Goal: Task Accomplishment & Management: Use online tool/utility

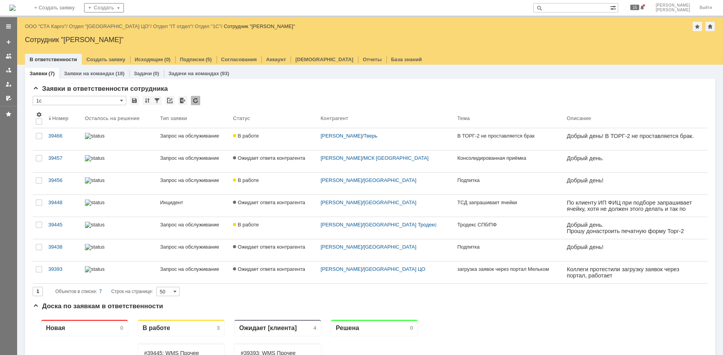
click at [56, 28] on link "ООО "СТА Карго"" at bounding box center [45, 26] width 41 height 6
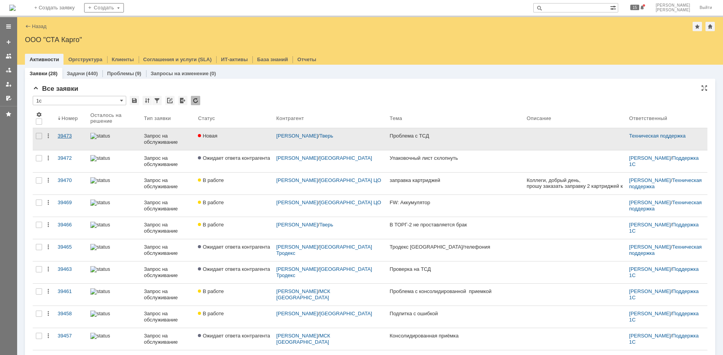
click at [63, 136] on div "39473" at bounding box center [71, 136] width 26 height 6
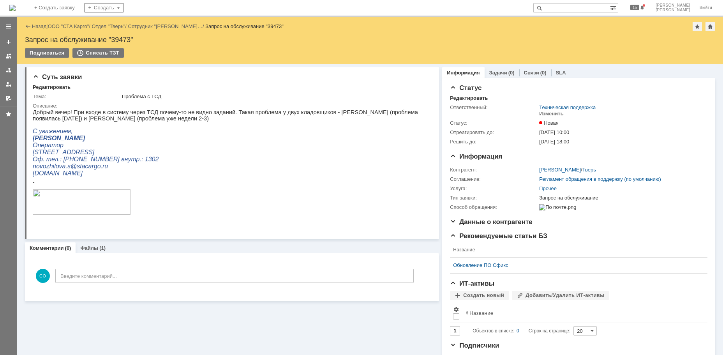
click at [154, 139] on p "Новожилова Светлана Вячеславовна Оператор" at bounding box center [229, 142] width 392 height 14
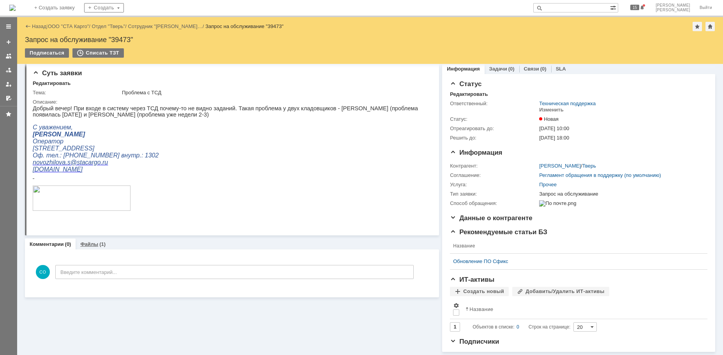
click at [95, 241] on link "Файлы" at bounding box center [89, 244] width 18 height 6
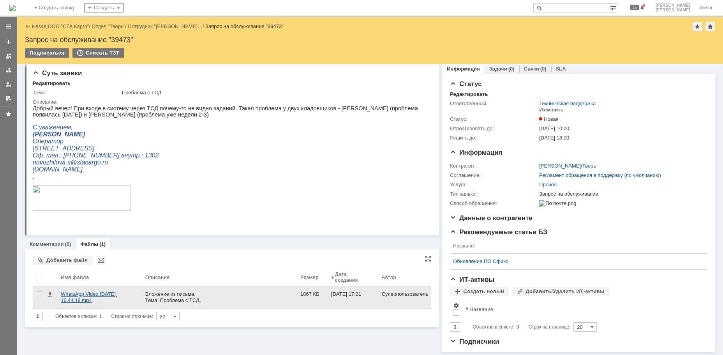
click at [78, 291] on div "WhatsApp Video 2025-08-31 at 16.44.18.mp4" at bounding box center [100, 297] width 78 height 12
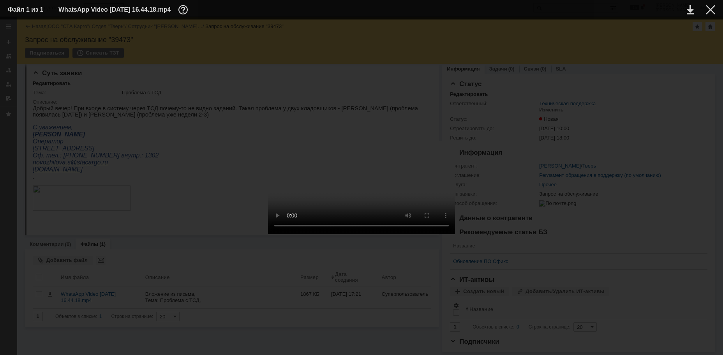
click at [612, 257] on div at bounding box center [361, 187] width 707 height 320
click at [200, 224] on div at bounding box center [361, 187] width 707 height 320
drag, startPoint x: 709, startPoint y: 8, endPoint x: 700, endPoint y: 8, distance: 9.4
click at [709, 9] on div at bounding box center [710, 9] width 9 height 9
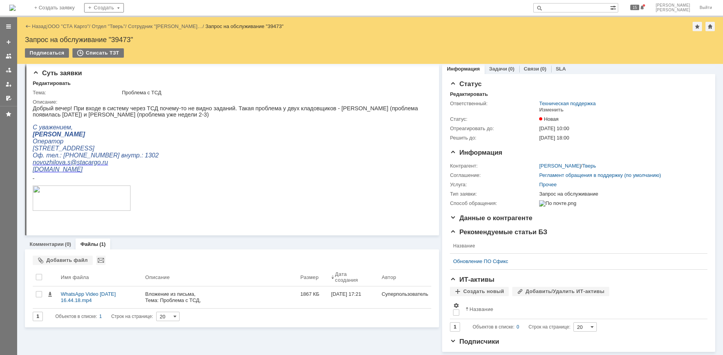
click at [82, 25] on link "ООО "СТА Карго"" at bounding box center [68, 26] width 41 height 6
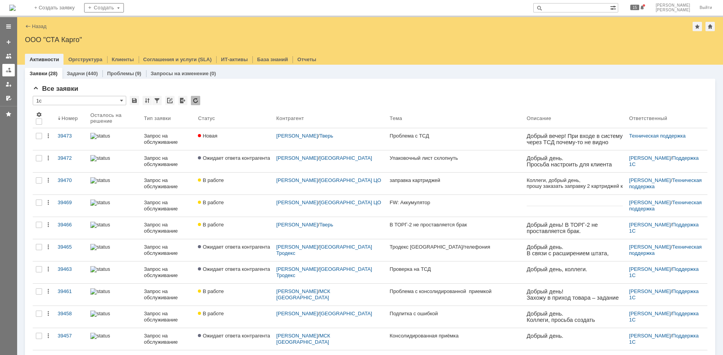
click at [11, 71] on div at bounding box center [8, 70] width 6 height 6
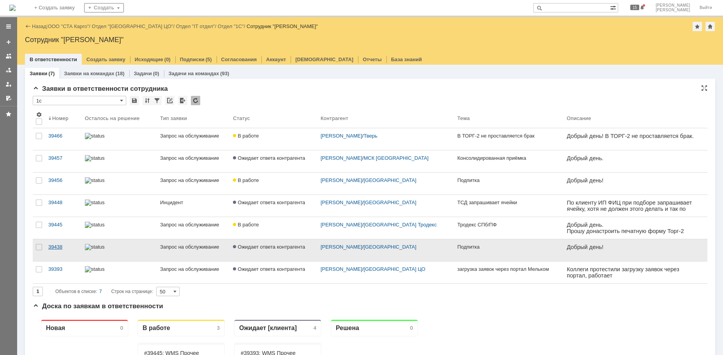
click at [59, 248] on div "39438" at bounding box center [63, 247] width 30 height 6
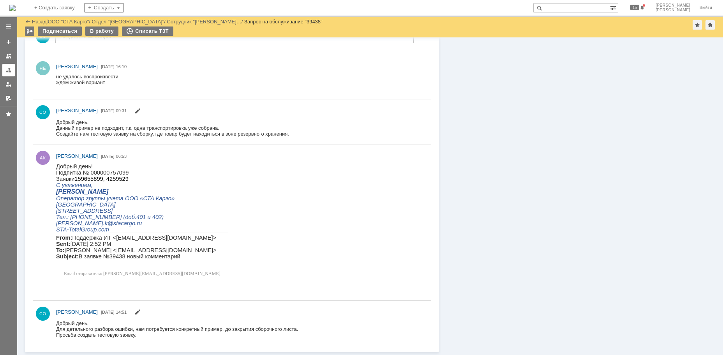
click at [7, 69] on div at bounding box center [8, 70] width 6 height 6
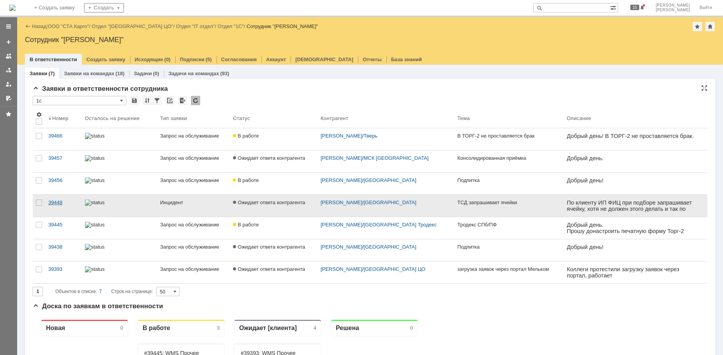
click at [65, 206] on link "39448" at bounding box center [63, 206] width 37 height 22
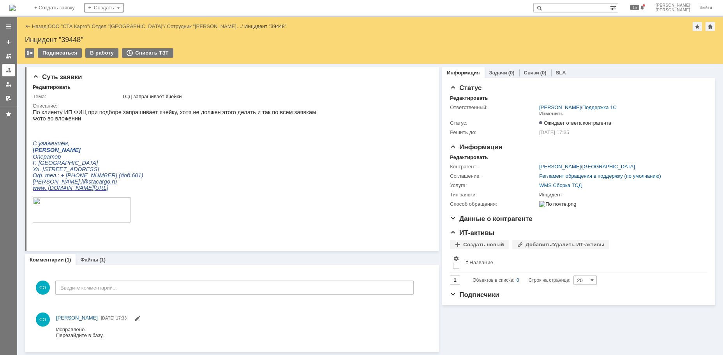
click at [11, 70] on div at bounding box center [8, 70] width 6 height 6
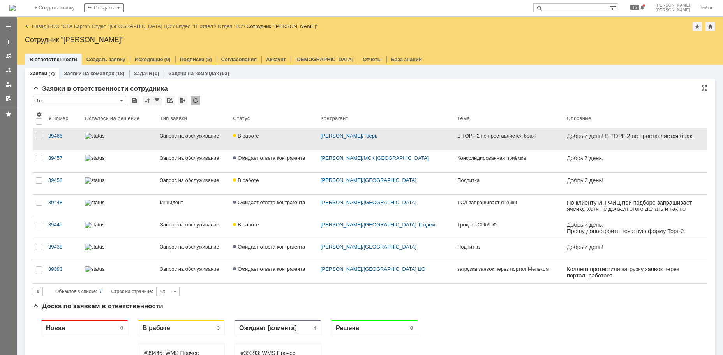
click at [59, 138] on div "39466" at bounding box center [63, 136] width 30 height 6
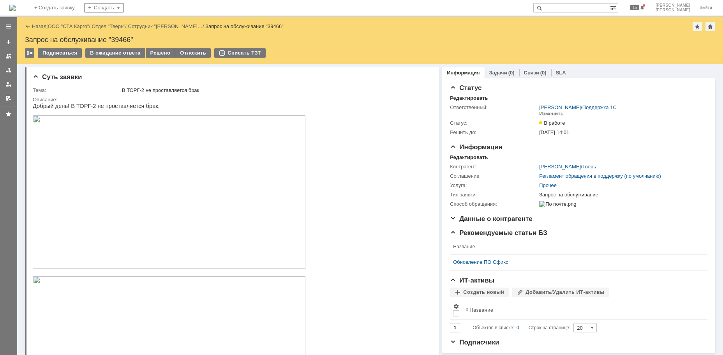
click at [208, 192] on img at bounding box center [169, 191] width 273 height 153
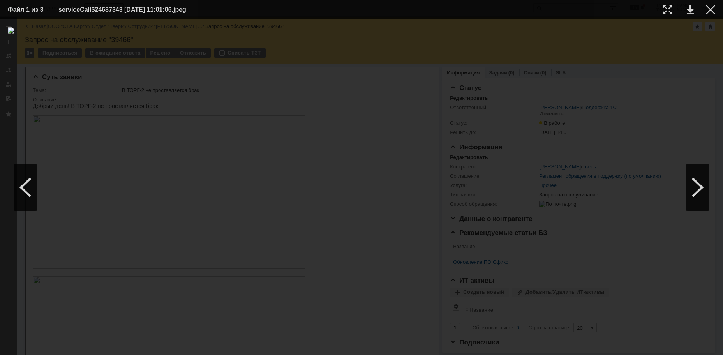
drag, startPoint x: 711, startPoint y: 8, endPoint x: 626, endPoint y: 31, distance: 87.1
click at [710, 8] on div at bounding box center [710, 9] width 9 height 9
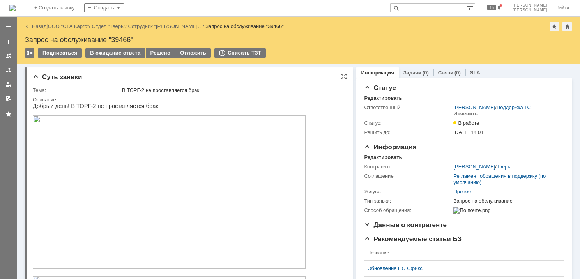
click at [257, 151] on img at bounding box center [169, 191] width 273 height 153
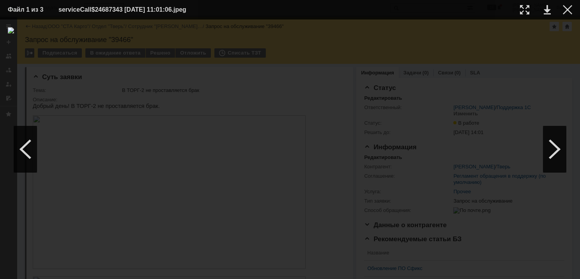
click at [516, 205] on div at bounding box center [290, 149] width 564 height 244
drag, startPoint x: 568, startPoint y: 9, endPoint x: 394, endPoint y: 115, distance: 203.5
click at [567, 11] on div at bounding box center [567, 9] width 9 height 9
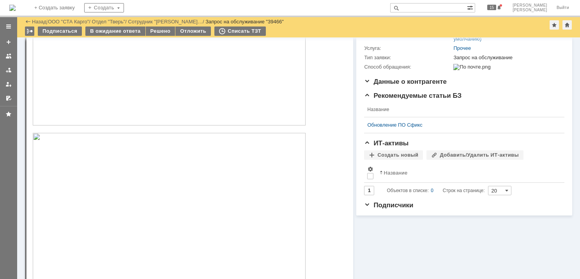
scroll to position [234, 0]
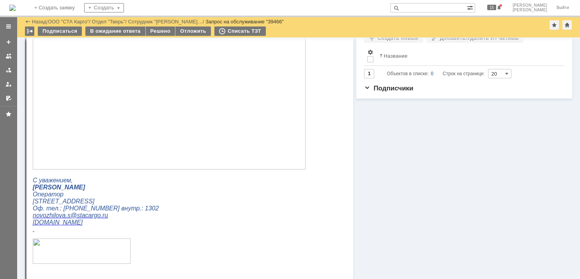
click at [228, 150] on img at bounding box center [169, 92] width 273 height 153
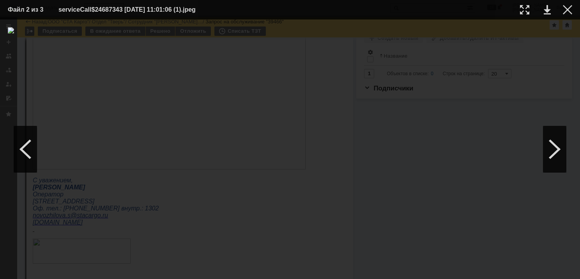
drag, startPoint x: 567, startPoint y: 12, endPoint x: 552, endPoint y: 19, distance: 17.1
click at [567, 12] on div at bounding box center [567, 9] width 9 height 9
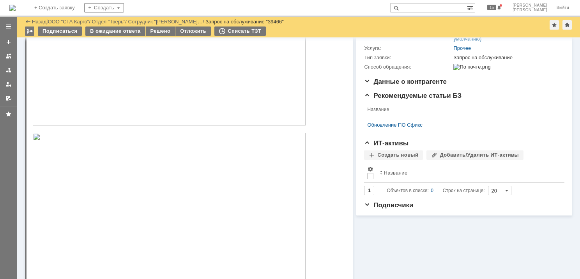
scroll to position [0, 0]
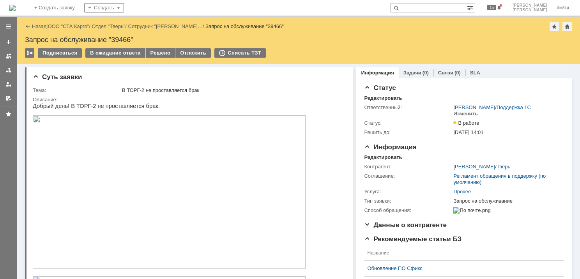
click at [125, 58] on td "В ожидание ответа" at bounding box center [115, 53] width 60 height 10
click at [123, 55] on div "В ожидание ответа" at bounding box center [115, 52] width 60 height 9
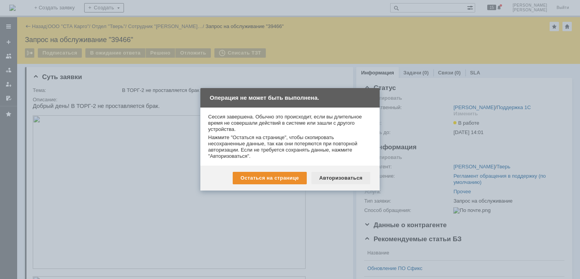
click at [335, 175] on div "Авторизоваться" at bounding box center [340, 178] width 59 height 12
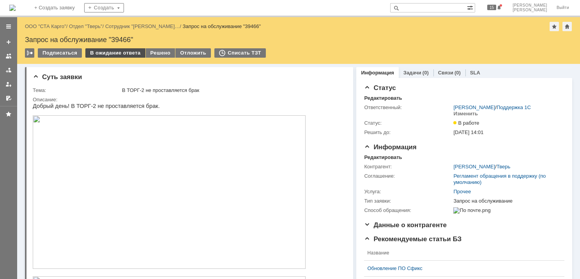
click at [130, 52] on div "В ожидание ответа" at bounding box center [115, 52] width 60 height 9
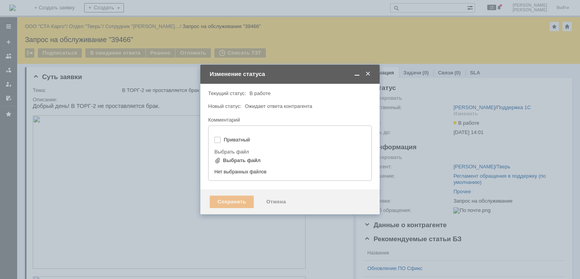
type input "[не указано]"
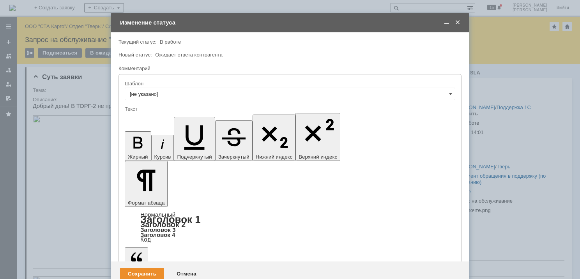
drag, startPoint x: 333, startPoint y: 2276, endPoint x: 210, endPoint y: 2153, distance: 174.4
click at [134, 268] on div "Сохранить" at bounding box center [142, 274] width 44 height 12
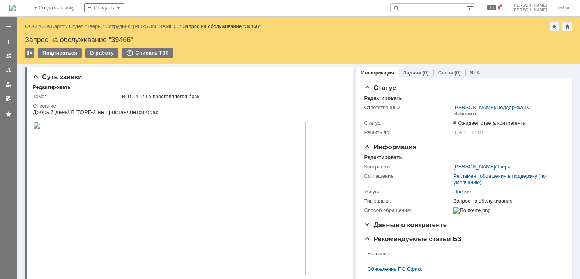
click at [7, 72] on div at bounding box center [8, 70] width 6 height 6
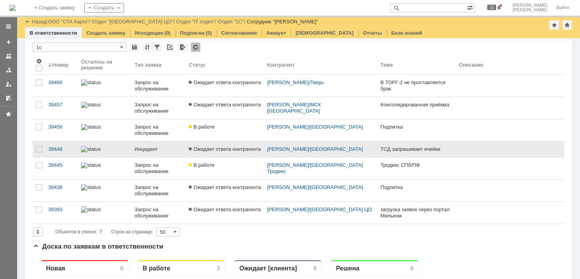
scroll to position [39, 0]
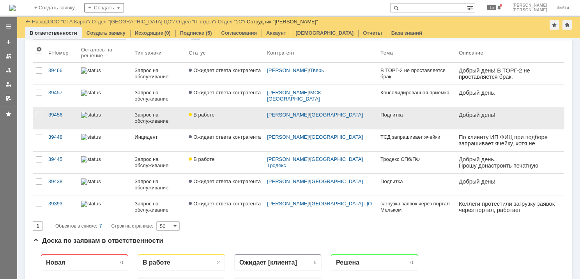
click at [55, 118] on link "39456" at bounding box center [61, 118] width 33 height 22
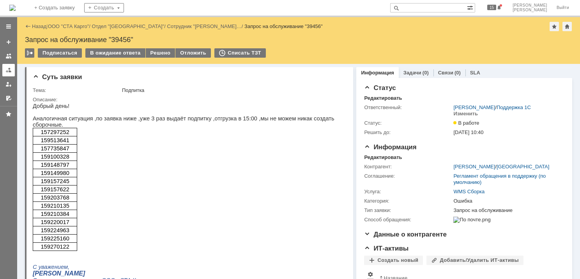
click at [7, 69] on div at bounding box center [8, 70] width 6 height 6
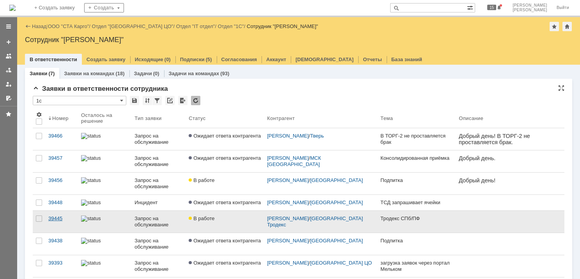
click at [55, 227] on link "39445" at bounding box center [61, 222] width 33 height 22
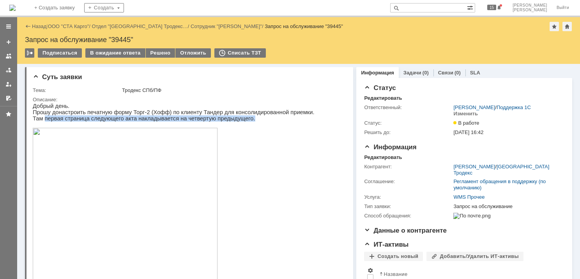
drag, startPoint x: 237, startPoint y: 121, endPoint x: 44, endPoint y: 120, distance: 192.8
click at [44, 120] on p "Там первая страница следующего акта накладывается на четвертую предыдущего." at bounding box center [173, 118] width 281 height 6
copy p "первая страница следующего акта накладывается на четвертую предыдущего."
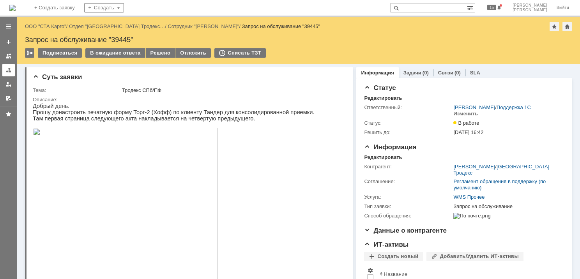
click at [9, 72] on div at bounding box center [8, 70] width 6 height 6
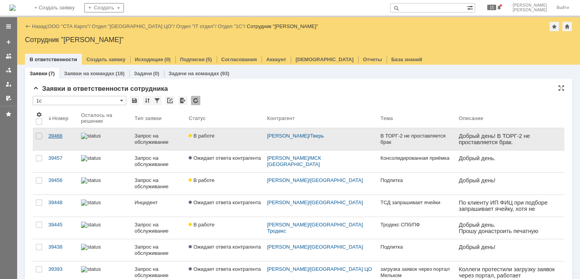
click at [50, 136] on div "39466" at bounding box center [61, 136] width 26 height 6
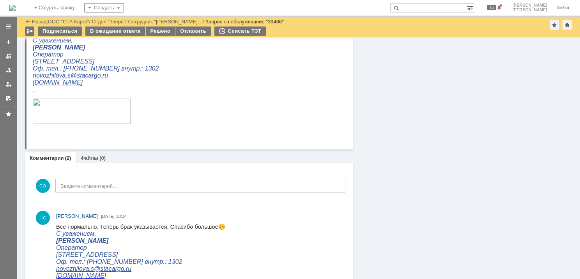
scroll to position [312, 0]
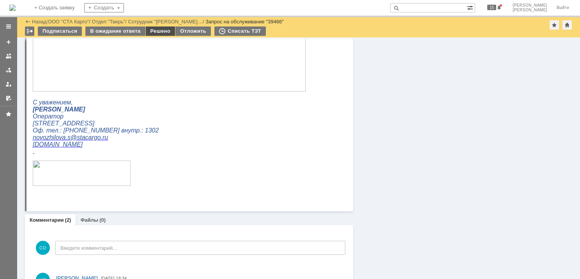
click at [162, 30] on div "Решено" at bounding box center [161, 30] width 30 height 9
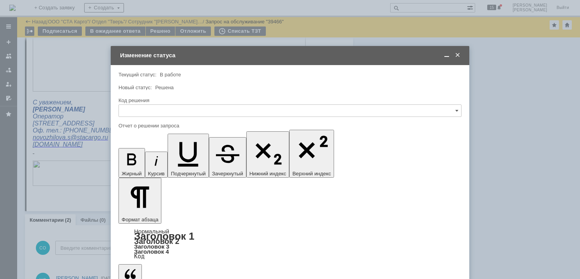
scroll to position [0, 0]
click at [179, 111] on input "text" at bounding box center [289, 110] width 343 height 12
click at [148, 213] on span "Решено" at bounding box center [289, 215] width 333 height 6
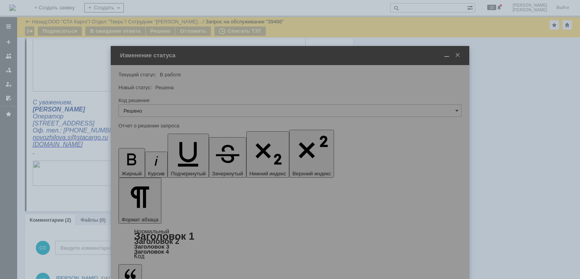
type input "Решено"
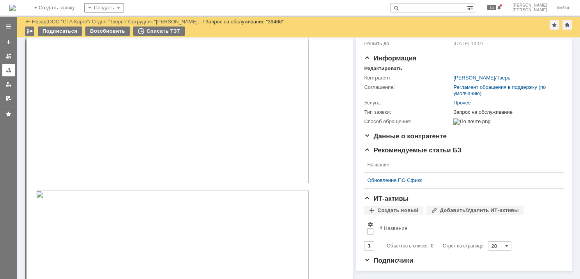
scroll to position [309, 0]
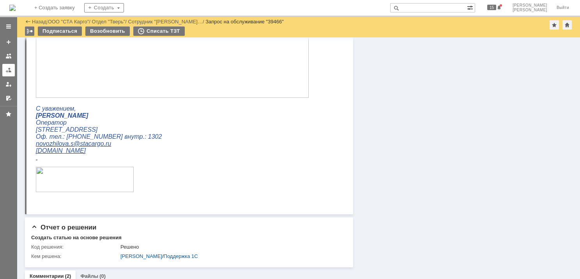
click at [12, 71] on link at bounding box center [8, 70] width 12 height 12
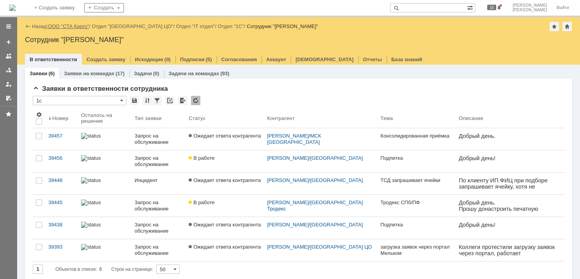
click at [72, 26] on link "ООО "СТА Карго"" at bounding box center [68, 26] width 41 height 6
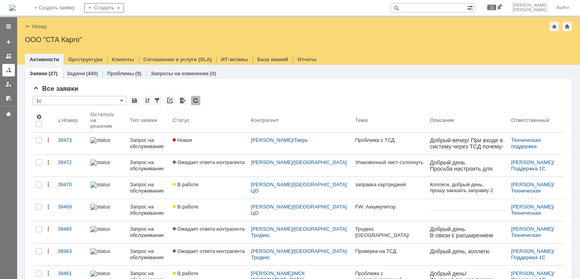
click at [9, 70] on div at bounding box center [8, 70] width 6 height 6
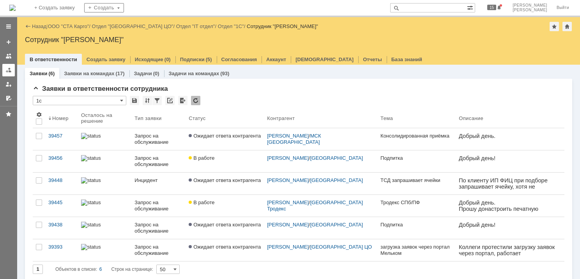
click at [5, 73] on link at bounding box center [8, 70] width 12 height 12
